Goal: Transaction & Acquisition: Purchase product/service

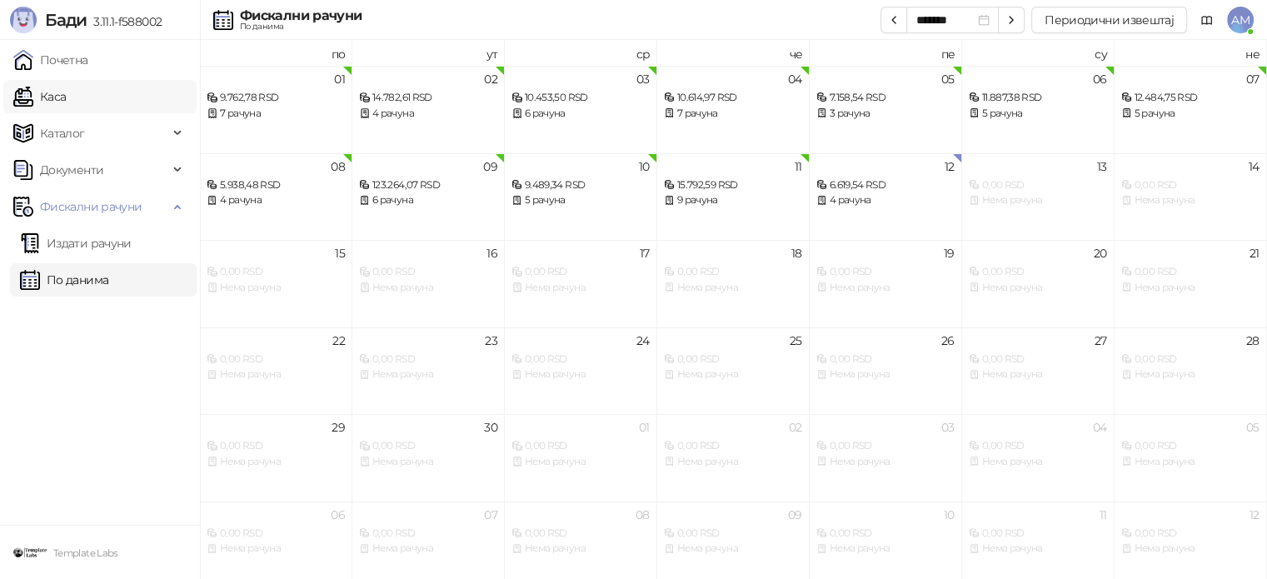
click at [66, 89] on link "Каса" at bounding box center [39, 96] width 52 height 33
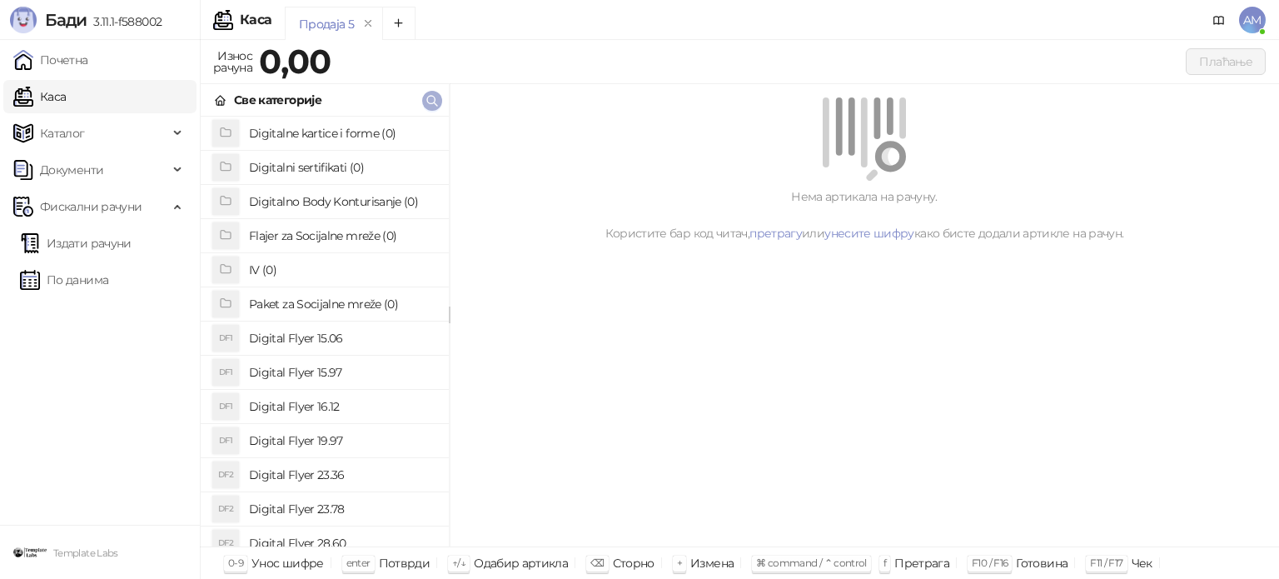
click at [429, 99] on icon "button" at bounding box center [432, 100] width 13 height 13
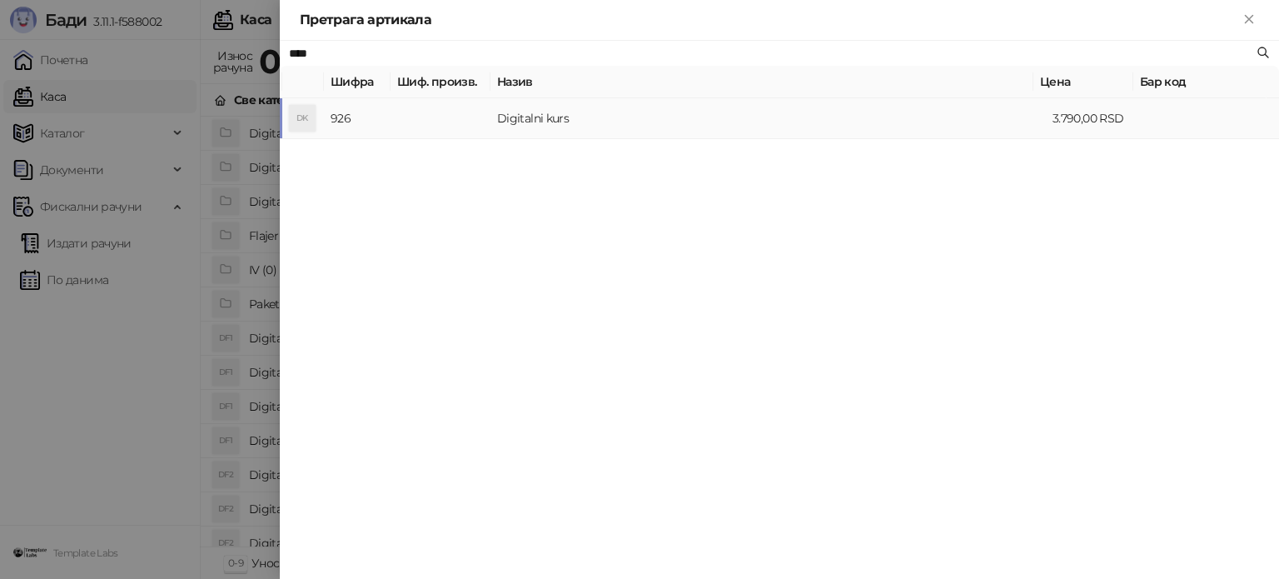
type input "****"
click at [486, 121] on td at bounding box center [441, 118] width 100 height 41
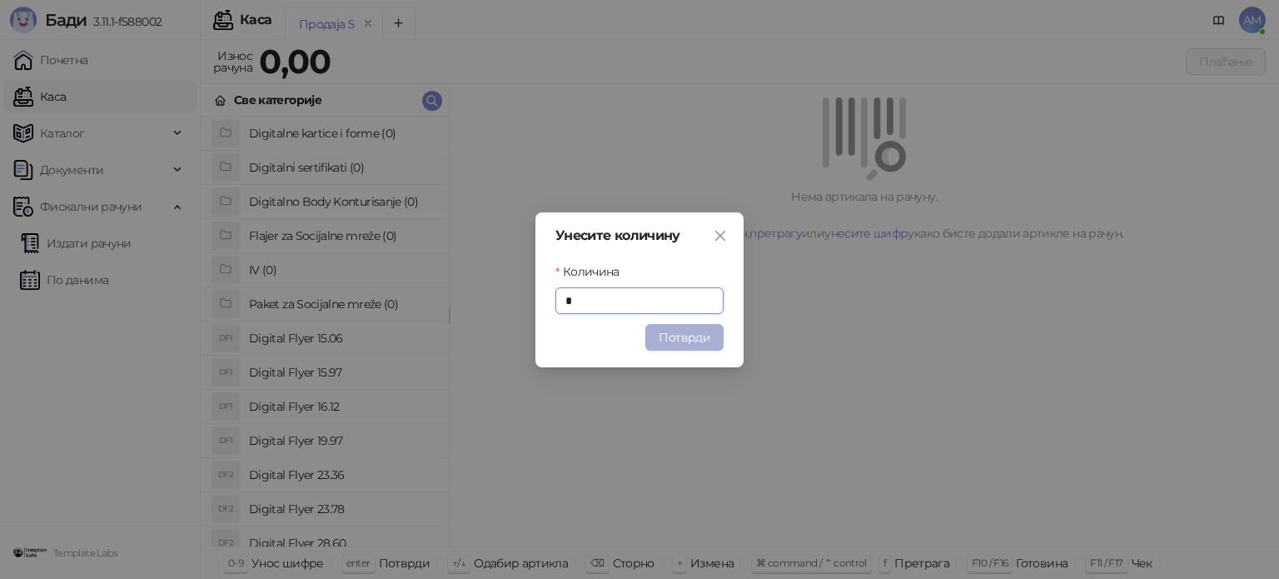
click at [679, 333] on button "Потврди" at bounding box center [684, 337] width 78 height 27
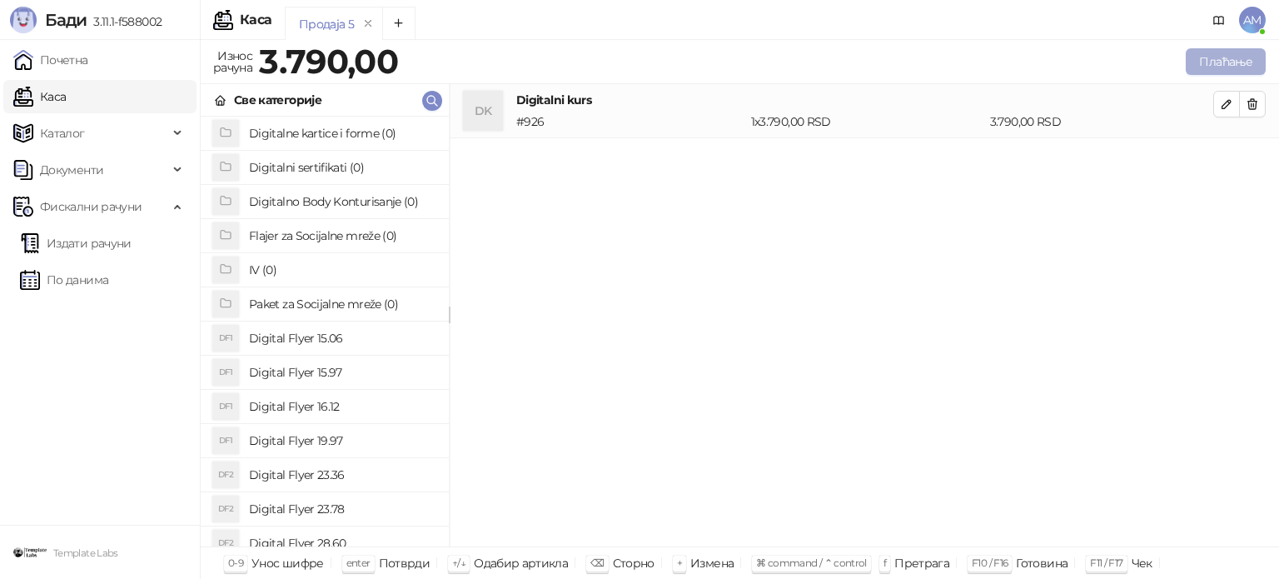
click at [1237, 62] on button "Плаћање" at bounding box center [1226, 61] width 80 height 27
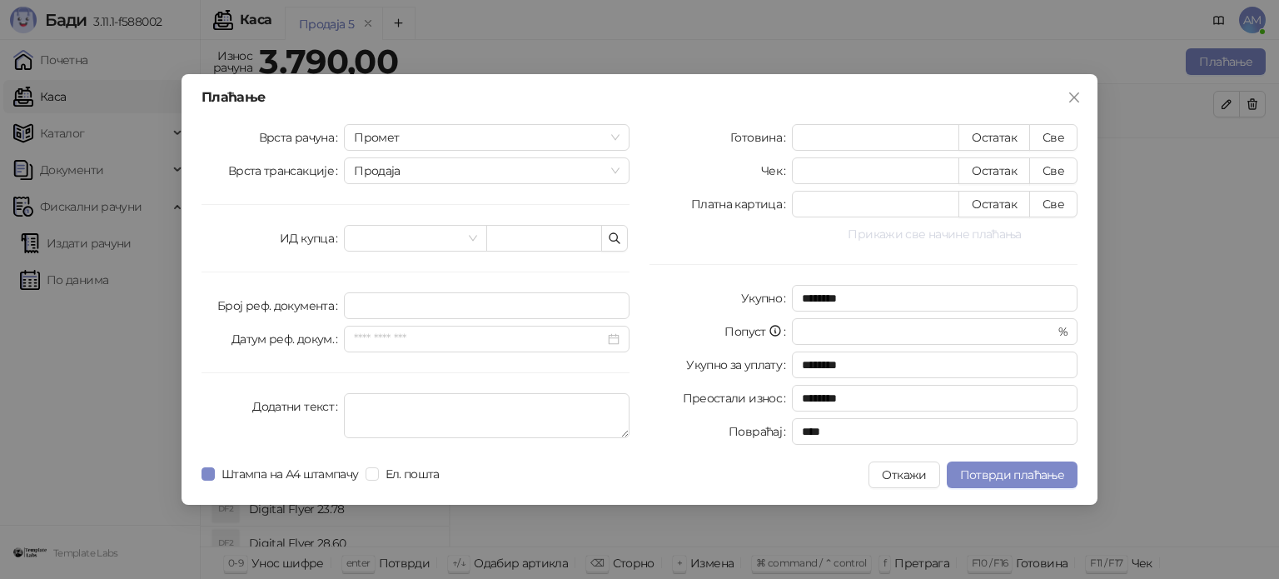
click at [976, 231] on button "Прикажи све начине плаћања" at bounding box center [935, 234] width 286 height 20
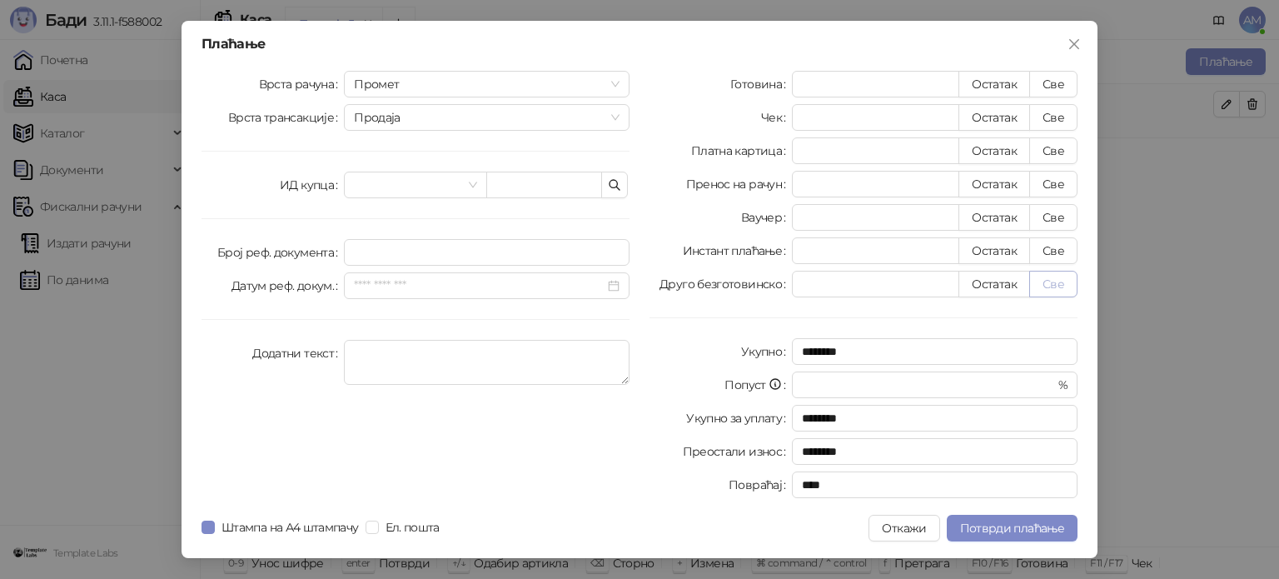
click at [1058, 281] on button "Све" at bounding box center [1053, 284] width 48 height 27
type input "****"
click at [1005, 535] on button "Потврди плаћање" at bounding box center [1012, 528] width 131 height 27
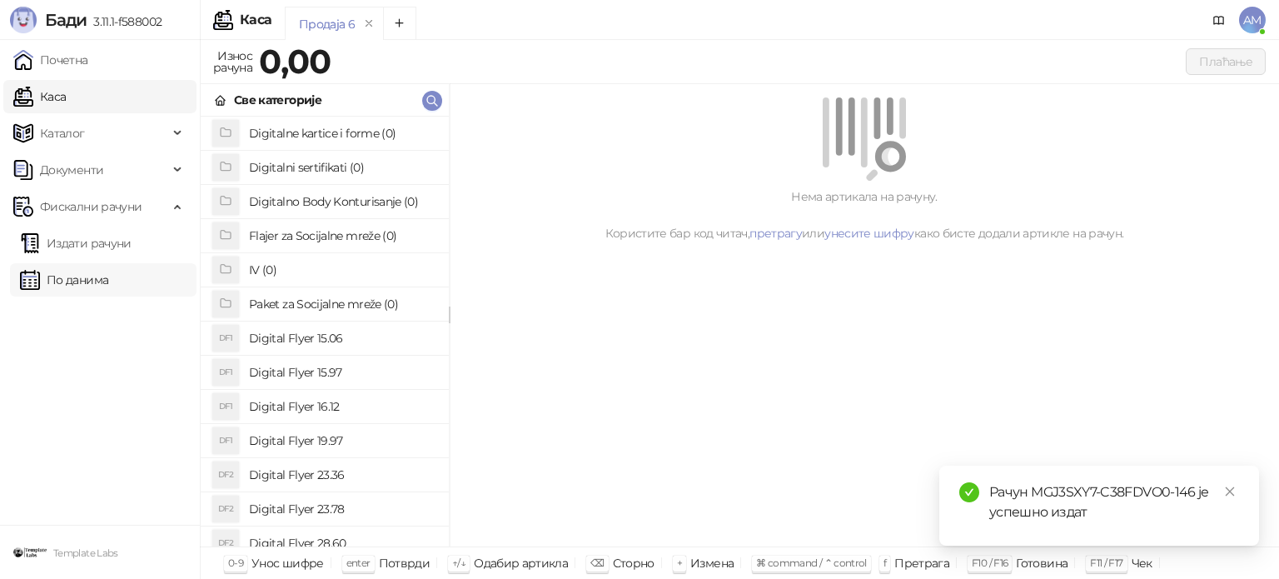
click at [87, 292] on link "По данима" at bounding box center [64, 279] width 88 height 33
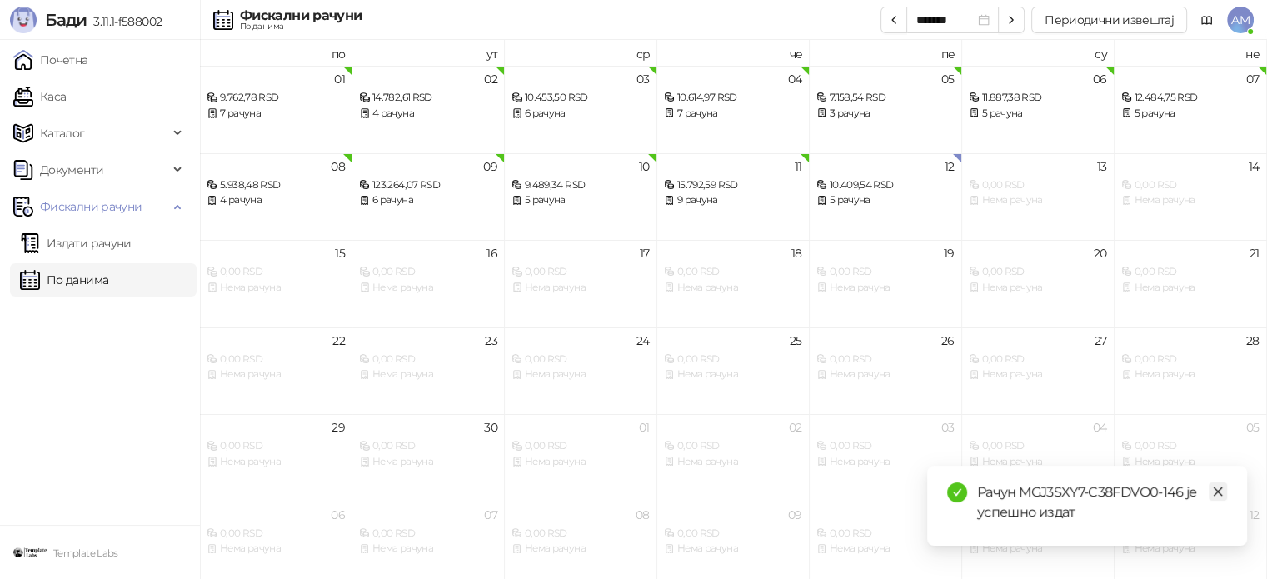
click at [1213, 486] on icon "close" at bounding box center [1218, 491] width 12 height 12
